Goal: Task Accomplishment & Management: Manage account settings

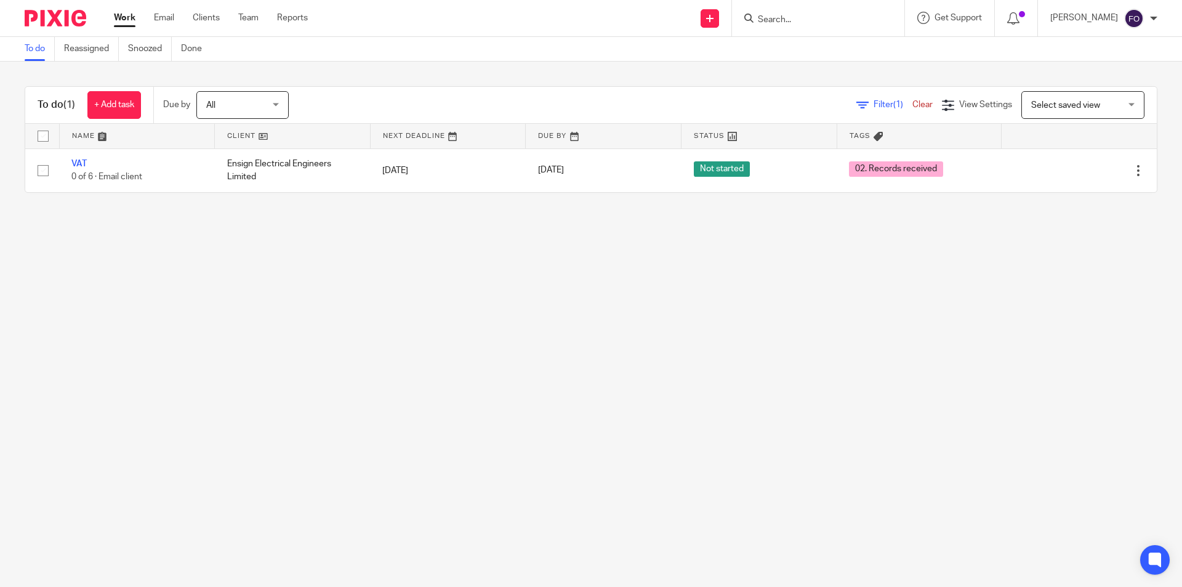
click at [271, 332] on main "To do Reassigned Snoozed Done To do (1) + Add task Due by All All [DATE] [DATE]…" at bounding box center [591, 293] width 1182 height 587
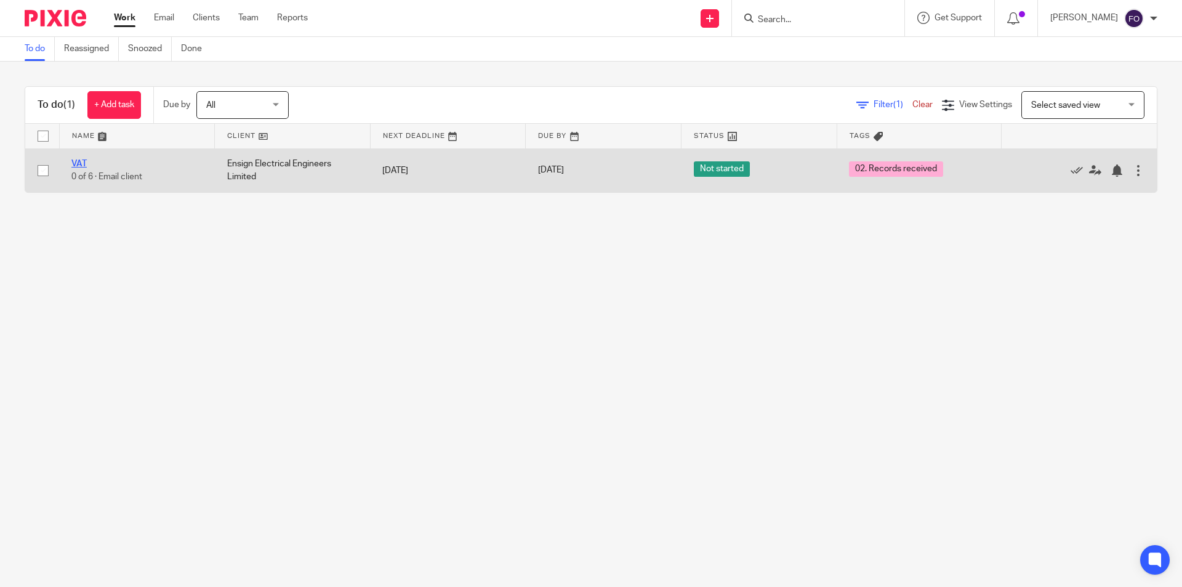
click at [81, 164] on link "VAT" at bounding box center [78, 163] width 15 height 9
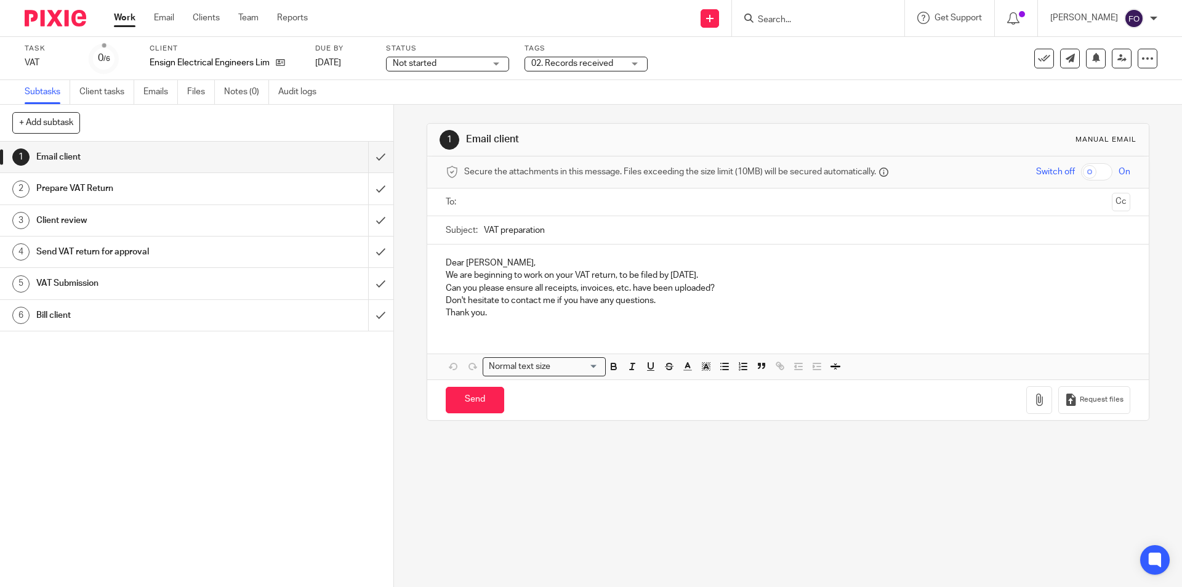
click at [569, 62] on span "02. Records received" at bounding box center [572, 63] width 82 height 9
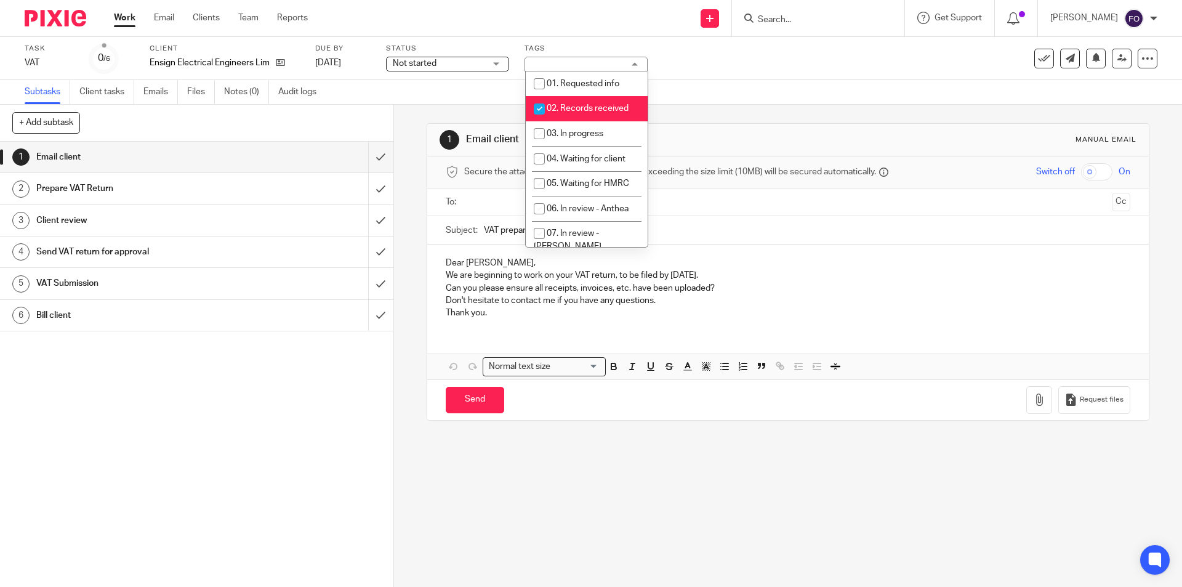
click at [574, 111] on span "02. Records received" at bounding box center [588, 108] width 82 height 9
checkbox input "false"
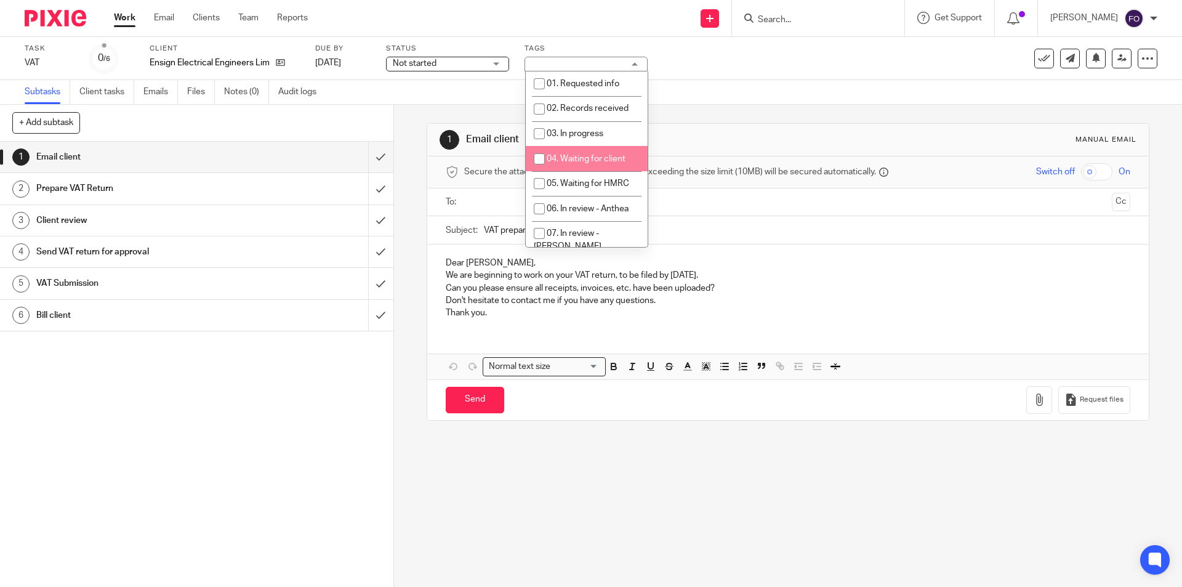
click at [579, 164] on li "04. Waiting for client" at bounding box center [587, 158] width 122 height 25
checkbox input "true"
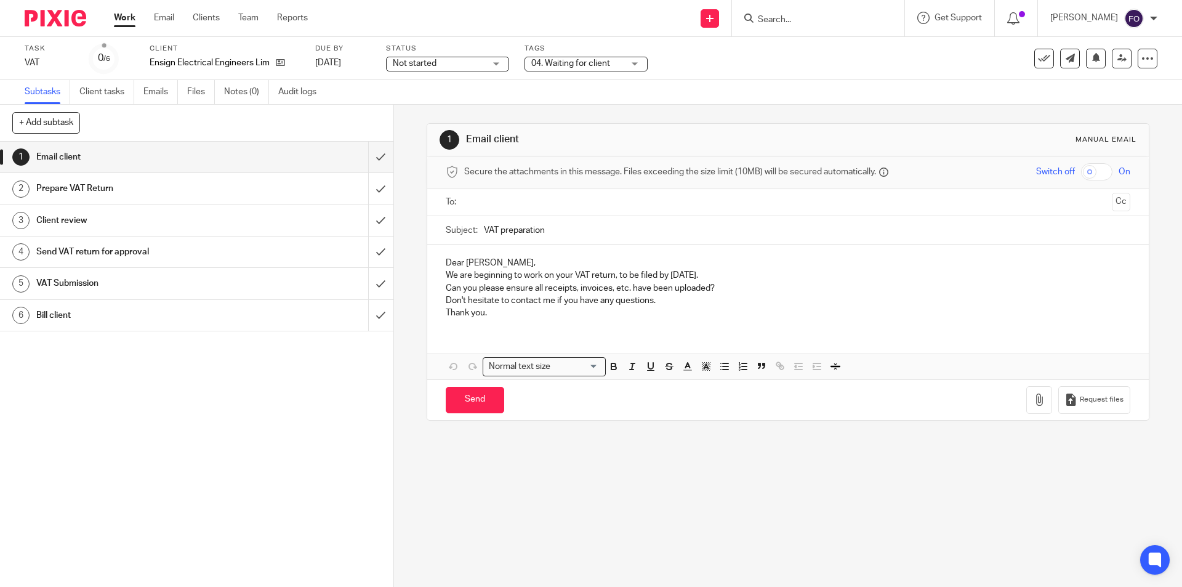
click at [791, 100] on div "Subtasks Client tasks Emails Files Notes (0) Audit logs" at bounding box center [591, 92] width 1182 height 25
click at [53, 21] on img at bounding box center [56, 18] width 62 height 17
